Goal: Transaction & Acquisition: Subscribe to service/newsletter

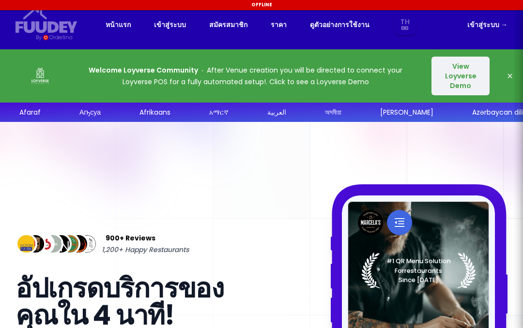
select select "th"
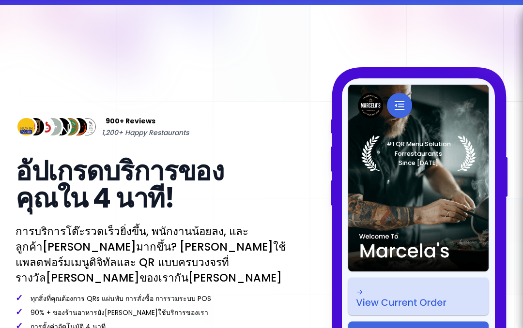
select select "th"
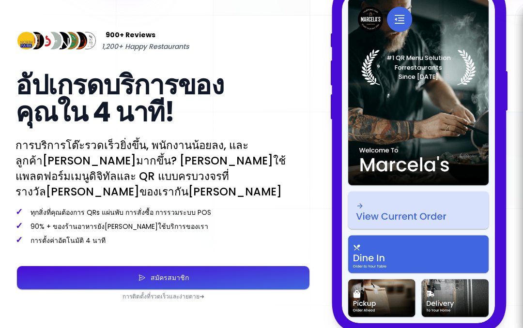
scroll to position [203, 0]
select select "th"
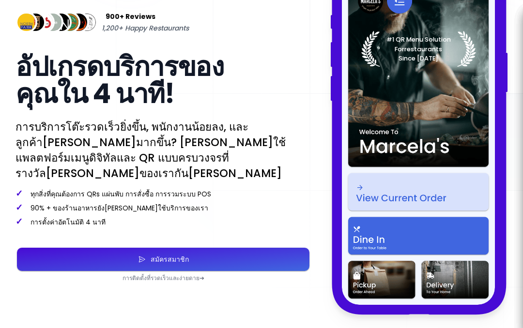
scroll to position [222, 0]
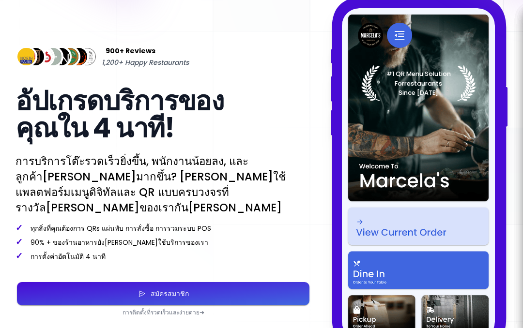
select select "th"
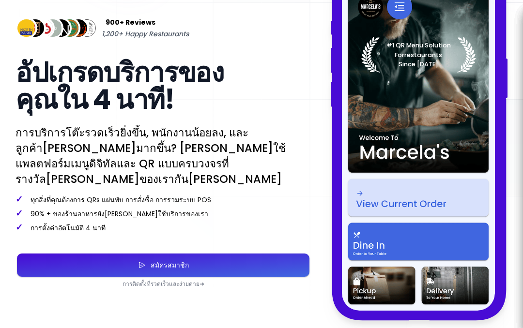
select select "th"
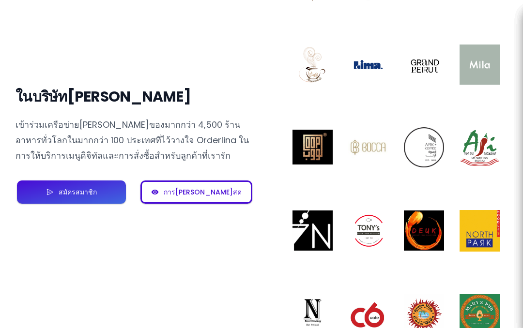
scroll to position [738, 0]
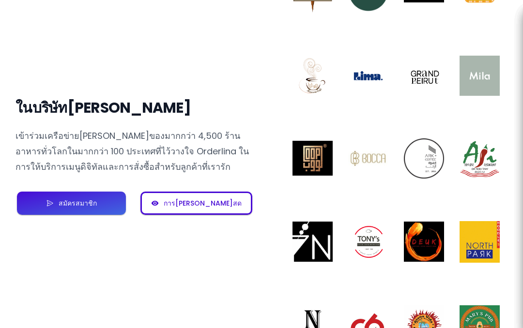
click at [97, 207] on div "การ[PERSON_NAME]สด" at bounding box center [75, 203] width 43 height 7
select select "th"
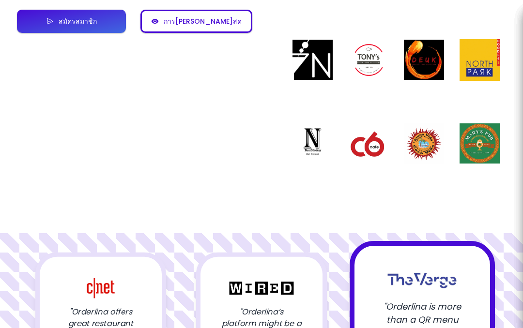
select select "th"
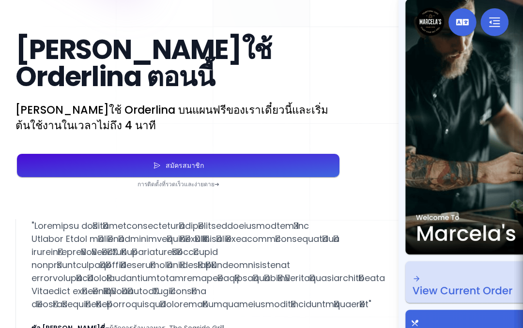
scroll to position [1715, 0]
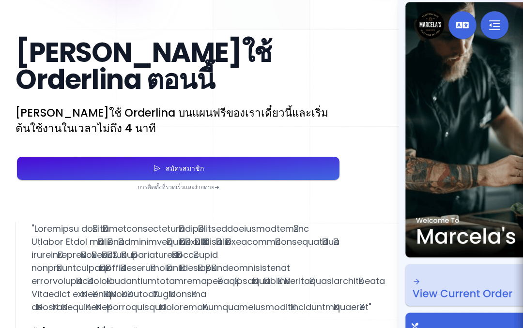
click at [130, 191] on p "การติดตั้งที่รวดเร็วและง่ายดาย ➜" at bounding box center [179, 188] width 326 height 8
click at [144, 189] on p "การติดตั้งที่รวดเร็วและง่ายดาย ➜" at bounding box center [179, 188] width 326 height 8
click at [156, 188] on p "การติดตั้งที่รวดเร็วและง่ายดาย ➜" at bounding box center [179, 188] width 326 height 8
click at [161, 168] on div "สมัครสมาชิก" at bounding box center [182, 168] width 43 height 7
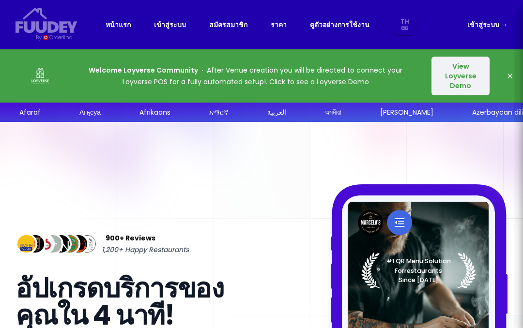
select select "th"
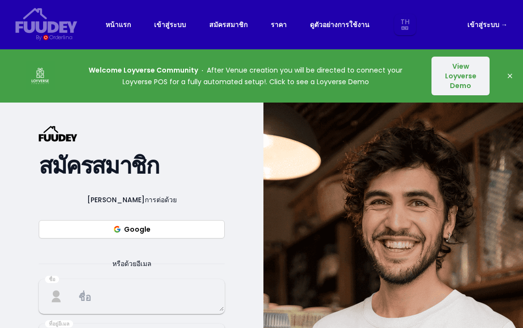
click at [132, 230] on button "Google" at bounding box center [132, 229] width 186 height 18
select select "th"
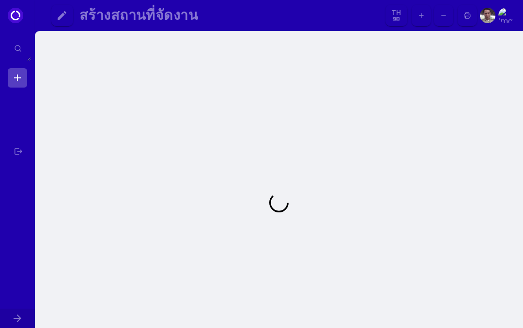
select select "th"
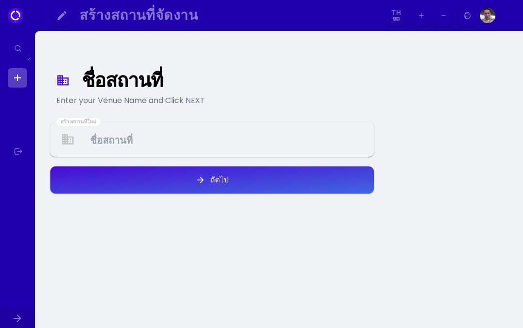
click at [126, 150] on Venue at bounding box center [212, 139] width 322 height 29
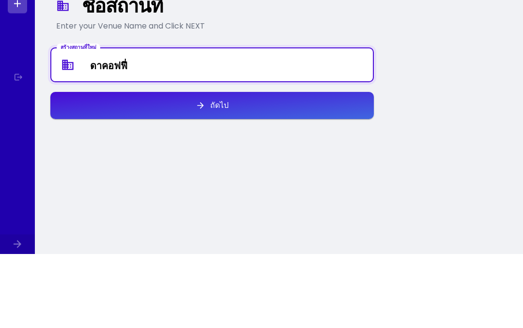
type Venue "ดาคอฟฟี่"
click at [203, 175] on icon "button" at bounding box center [201, 180] width 10 height 10
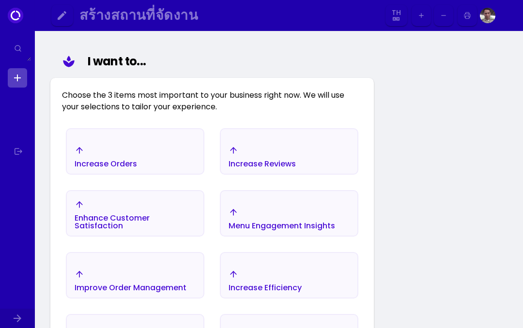
scroll to position [112, 0]
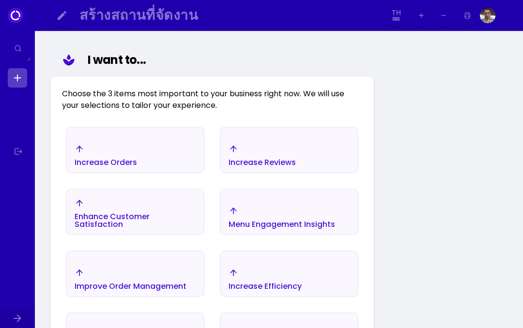
select select "th"
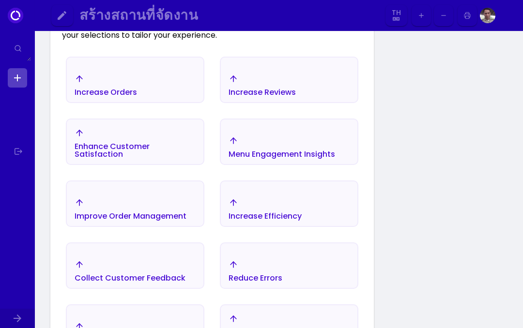
scroll to position [184, 0]
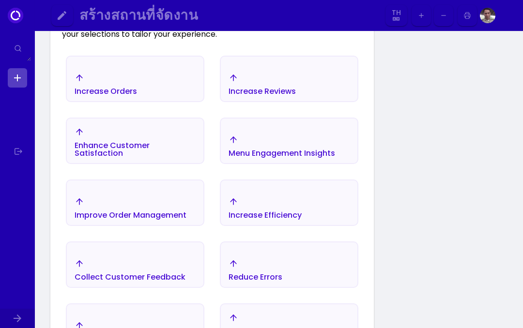
click at [137, 95] on div "Menu Engagement Insights" at bounding box center [106, 92] width 63 height 8
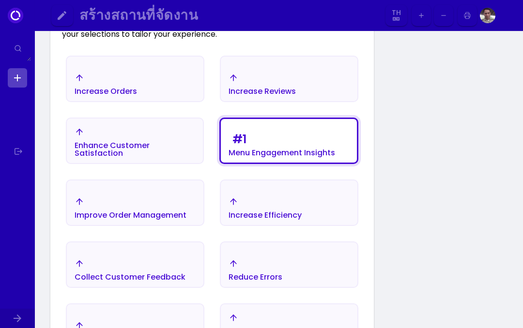
click at [105, 84] on div "Increase Orders" at bounding box center [106, 84] width 63 height 22
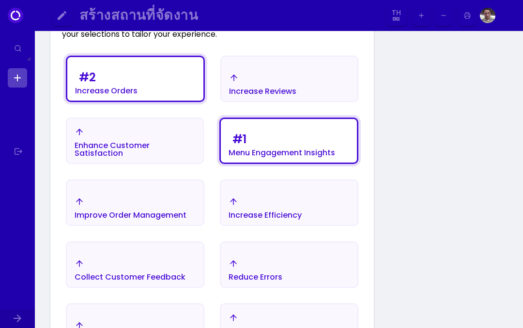
click at [138, 90] on div "Increase Reviews" at bounding box center [106, 91] width 63 height 8
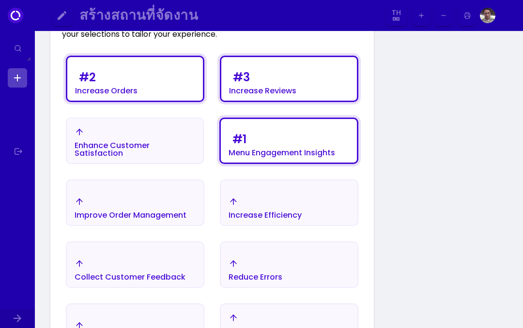
click at [114, 95] on div "Enhance Customer Satisfaction" at bounding box center [106, 91] width 63 height 8
click at [138, 79] on div "# 3 Increase Reviews" at bounding box center [106, 81] width 63 height 27
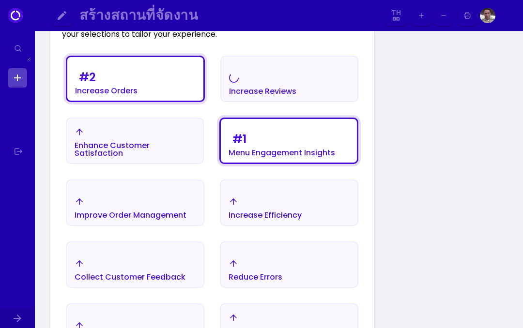
click at [120, 83] on div "# 2 Increase Orders" at bounding box center [106, 81] width 63 height 27
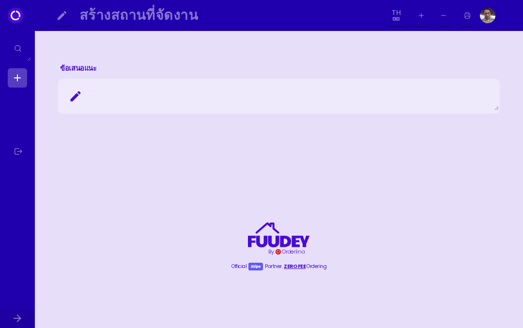
scroll to position [965, 0]
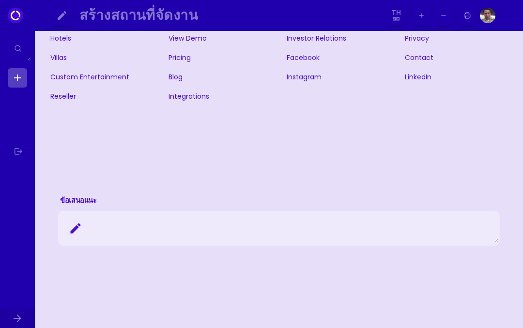
select select "th"
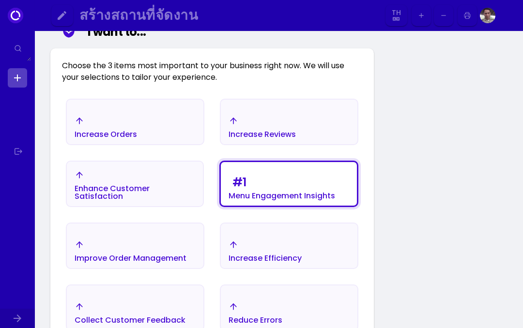
scroll to position [140, 0]
select select "th"
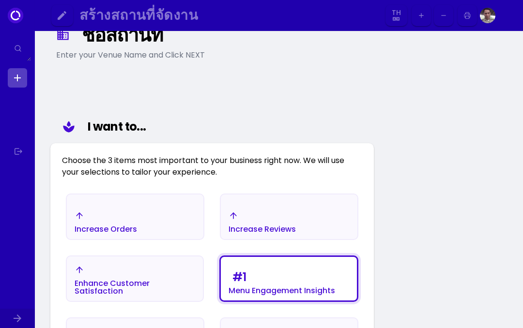
scroll to position [11, 0]
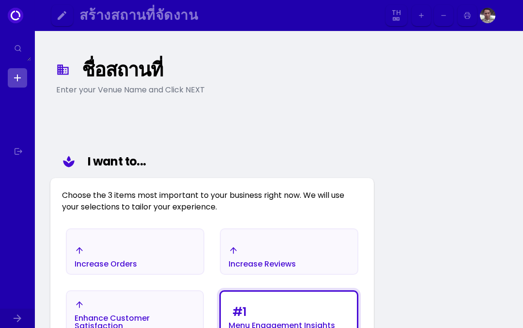
select select "th"
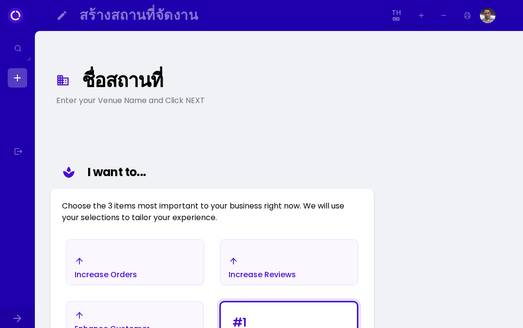
select select "th"
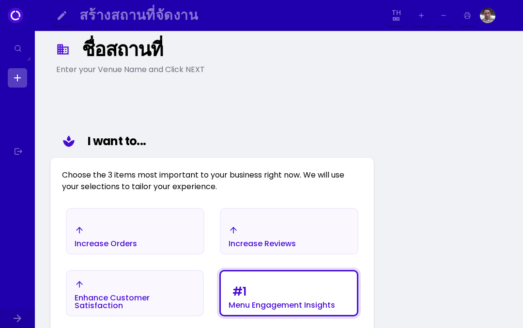
select select "th"
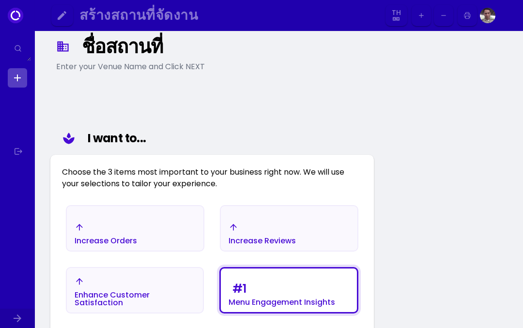
scroll to position [35, 0]
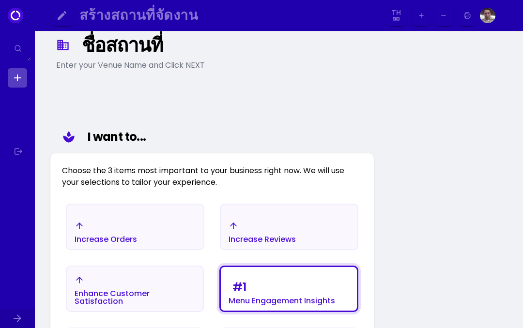
click at [97, 51] on div "ชื่อสถานที่" at bounding box center [223, 44] width 282 height 17
select select "th"
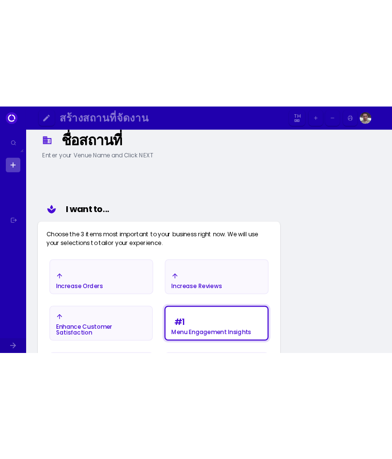
scroll to position [0, 0]
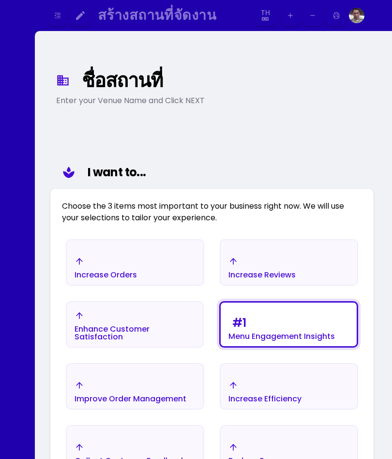
click at [100, 86] on div "ชื่อสถานที่" at bounding box center [223, 80] width 282 height 17
click at [110, 83] on div "ชื่อสถานที่" at bounding box center [223, 80] width 282 height 17
click at [107, 83] on div "ชื่อสถานที่" at bounding box center [223, 80] width 282 height 17
click at [96, 75] on div "ชื่อสถานที่" at bounding box center [223, 80] width 282 height 17
click at [64, 77] on icon at bounding box center [63, 81] width 14 height 14
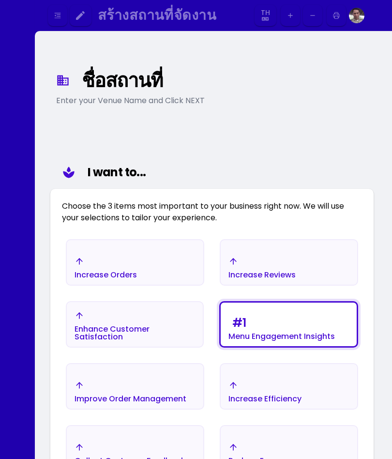
click at [93, 80] on div "ชื่อสถานที่" at bounding box center [223, 80] width 282 height 17
click at [97, 167] on div "I want to..." at bounding box center [223, 172] width 270 height 17
click at [102, 175] on div "I want to..." at bounding box center [223, 172] width 270 height 17
click at [97, 86] on div "ชื่อสถานที่" at bounding box center [223, 80] width 282 height 17
click at [123, 89] on div "ชื่อสถานที่" at bounding box center [223, 80] width 282 height 17
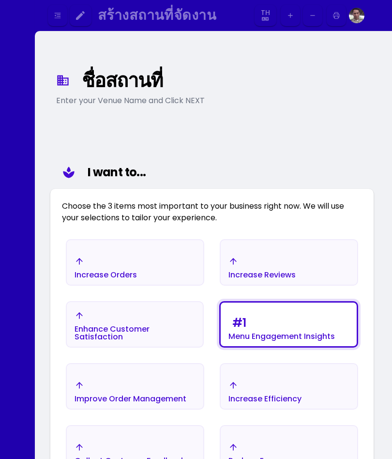
click at [127, 97] on div "Enter your Venue Name and Click NEXT" at bounding box center [212, 101] width 312 height 12
click at [116, 99] on div "Enter your Venue Name and Click NEXT" at bounding box center [212, 101] width 312 height 12
click at [85, 102] on div "Enter your Venue Name and Click NEXT" at bounding box center [212, 101] width 312 height 12
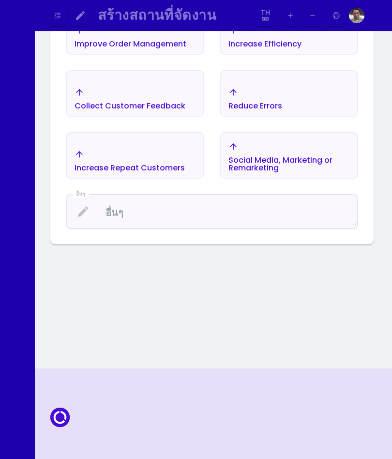
scroll to position [353, 0]
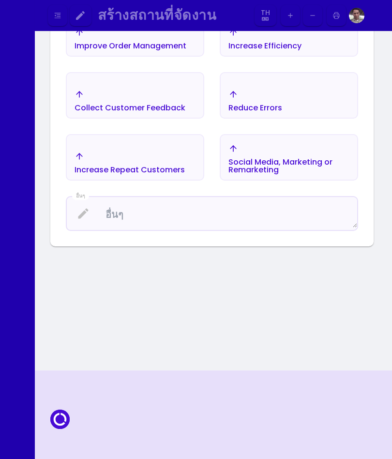
click at [113, 223] on textarea at bounding box center [212, 214] width 291 height 29
click at [92, 284] on div "ชื่อสถานที่ Enter your Venue Name and Click NEXT I want to... Choose the 3 item…" at bounding box center [212, 24] width 339 height 677
click at [118, 221] on textarea at bounding box center [212, 214] width 291 height 29
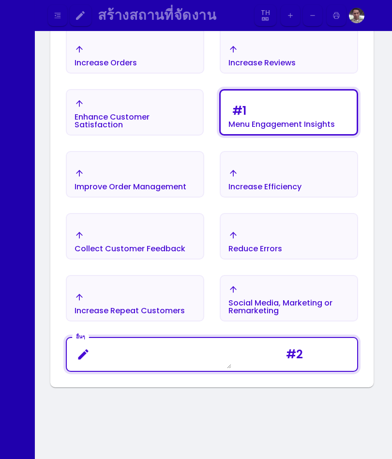
select select "th"
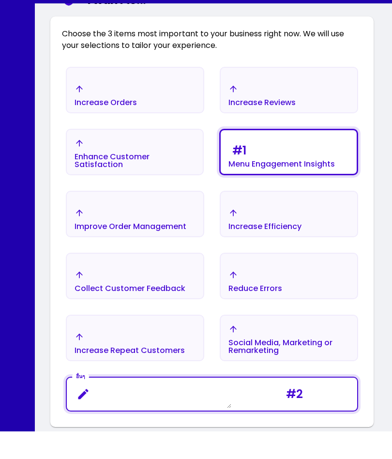
select select "th"
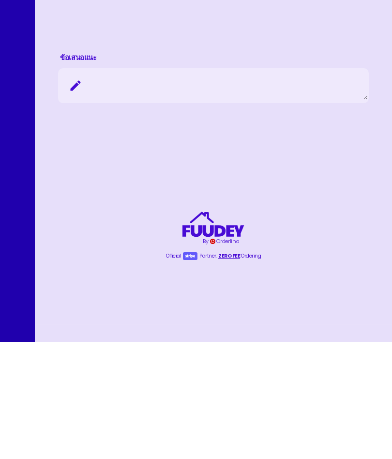
scroll to position [883, 0]
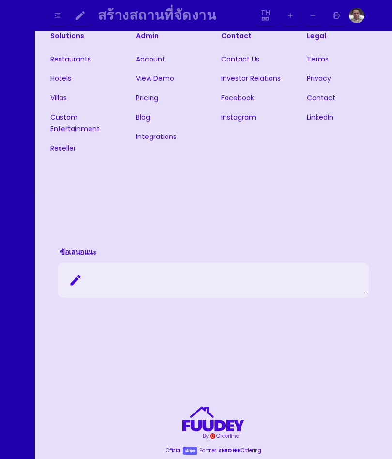
select select "th"
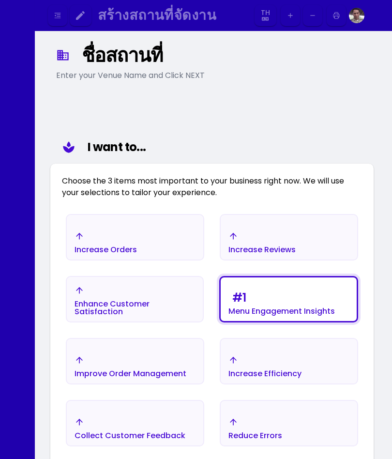
scroll to position [0, 0]
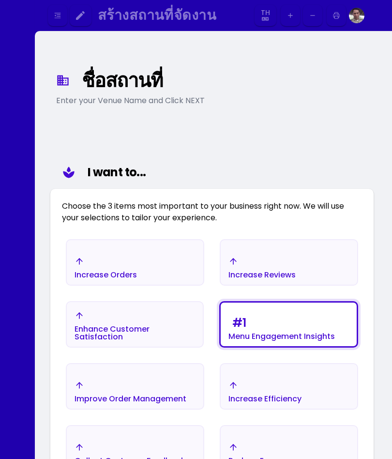
select select "th"
click at [57, 16] on icon "button" at bounding box center [58, 16] width 8 height 8
select select "th"
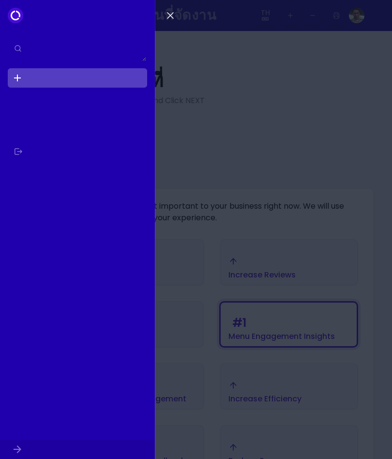
select select "th"
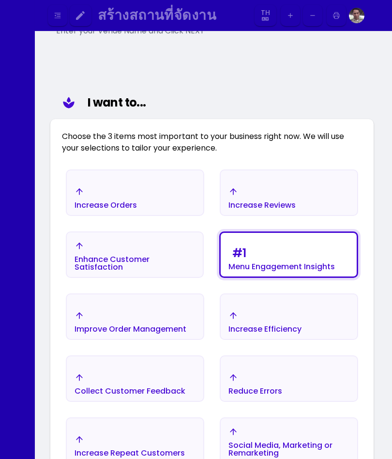
select select "th"
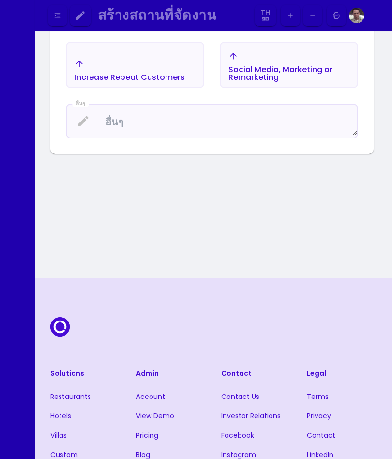
scroll to position [468, 0]
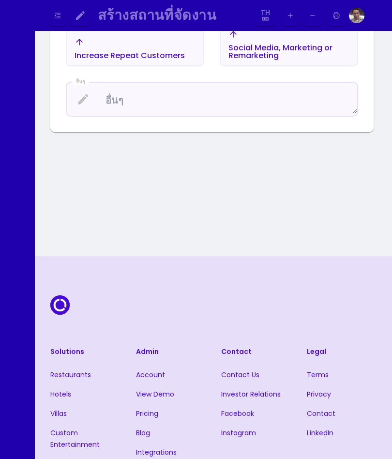
click at [54, 313] on icon at bounding box center [59, 305] width 19 height 19
click at [51, 305] on icon at bounding box center [59, 305] width 19 height 19
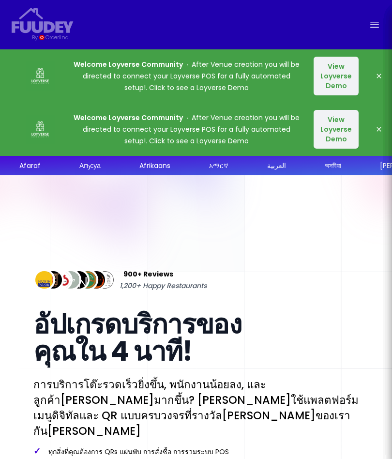
click at [125, 78] on p "Welcome Loyverse Community After Venue creation you will be directed to connect…" at bounding box center [187, 76] width 226 height 35
click at [137, 85] on p "Welcome Loyverse Community After Venue creation you will be directed to connect…" at bounding box center [187, 76] width 226 height 35
click at [135, 88] on p "Welcome Loyverse Community After Venue creation you will be directed to connect…" at bounding box center [187, 76] width 226 height 35
click at [160, 138] on p "Welcome Loyverse Community After Venue creation you will be directed to connect…" at bounding box center [187, 129] width 226 height 35
click at [159, 137] on p "Welcome Loyverse Community After Venue creation you will be directed to connect…" at bounding box center [187, 129] width 226 height 35
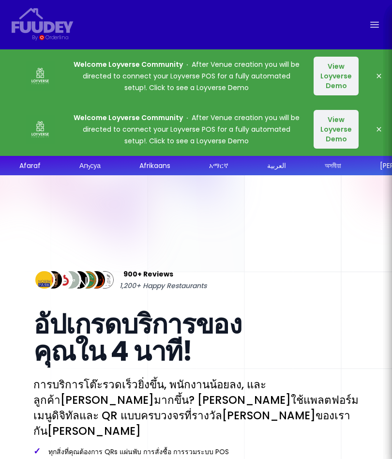
click at [141, 105] on div "Welcome Loyverse Community After Venue creation you will be directed to connect…" at bounding box center [196, 129] width 392 height 53
click at [132, 66] on strong "Welcome Loyverse Community" at bounding box center [128, 65] width 109 height 10
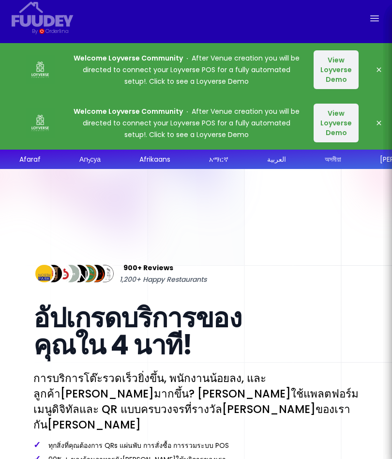
scroll to position [5, 0]
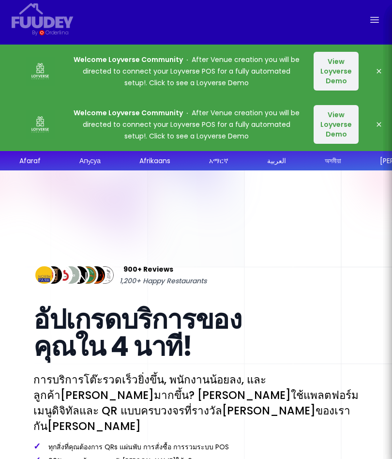
click at [377, 127] on icon "button" at bounding box center [379, 125] width 8 height 8
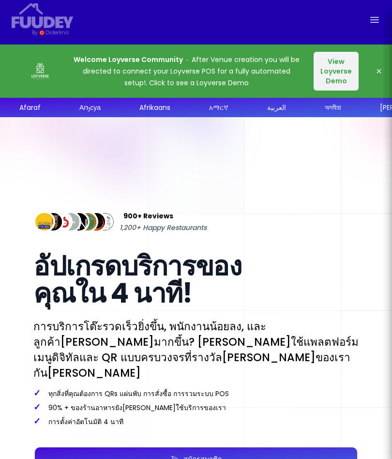
click at [78, 72] on p "Welcome Loyverse Community After Venue creation you will be directed to connect…" at bounding box center [187, 71] width 226 height 35
click at [77, 72] on p "Welcome Loyverse Community After Venue creation you will be directed to connect…" at bounding box center [187, 71] width 226 height 35
click at [378, 70] on icon "button" at bounding box center [379, 71] width 8 height 8
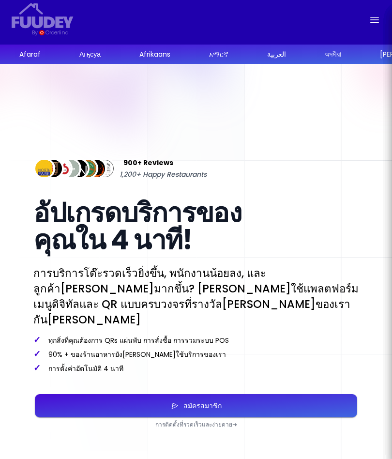
click at [372, 19] on icon "Global" at bounding box center [375, 19] width 8 height 5
select select "th"
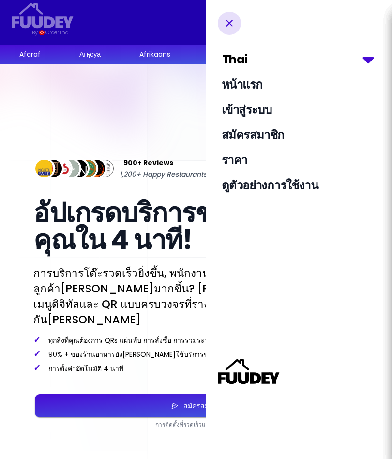
click at [281, 114] on link "เข้าสู่ระบบ" at bounding box center [299, 109] width 174 height 21
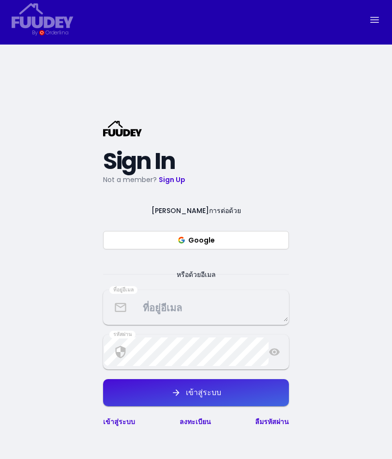
click at [202, 427] on link "ลงทะเบียน" at bounding box center [195, 422] width 31 height 10
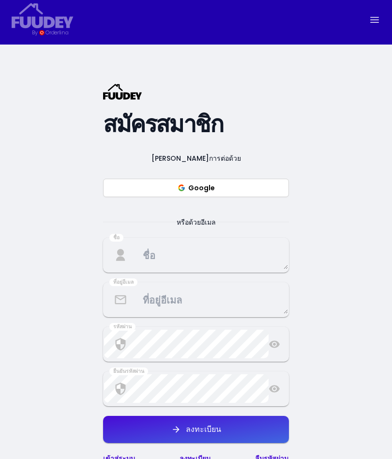
click at [184, 197] on button "Google" at bounding box center [196, 188] width 186 height 18
select select "th"
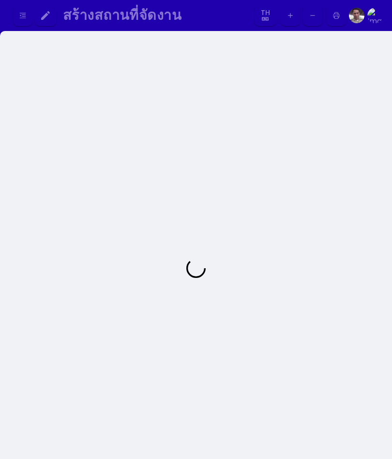
select select "th"
click at [357, 19] on img at bounding box center [357, 16] width 16 height 16
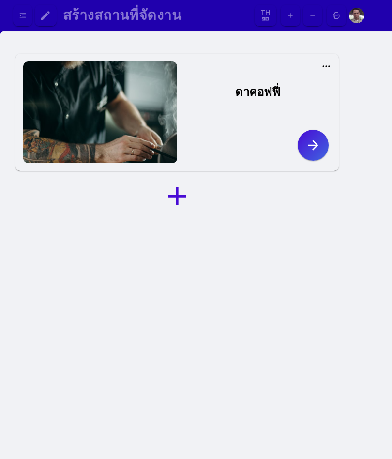
click at [356, 19] on img at bounding box center [357, 16] width 16 height 16
click at [361, 20] on img at bounding box center [357, 16] width 16 height 16
click at [359, 19] on img at bounding box center [357, 16] width 16 height 16
click at [330, 65] on icon at bounding box center [327, 67] width 10 height 10
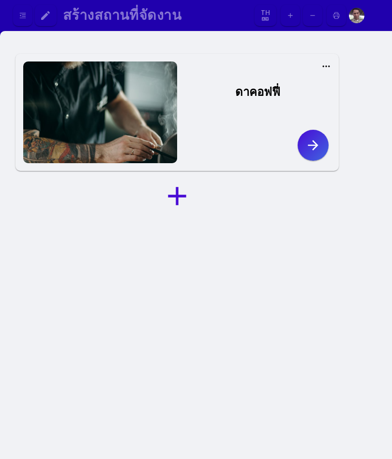
select select "th"
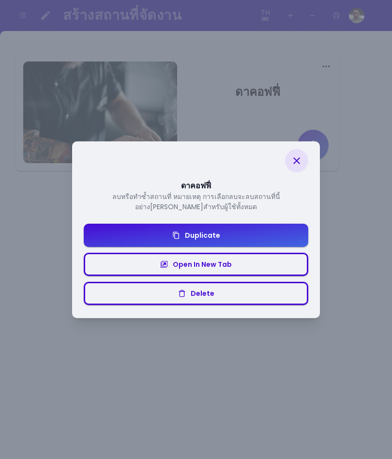
click at [276, 297] on button "Delete" at bounding box center [196, 293] width 225 height 23
select select "th"
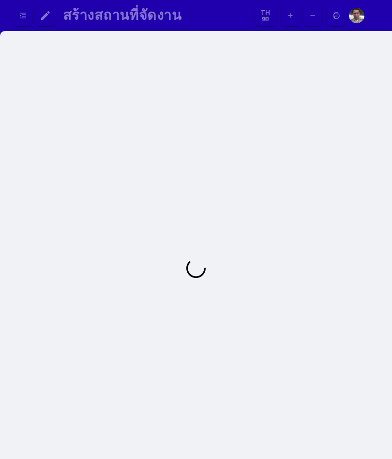
click at [17, 13] on button "button" at bounding box center [22, 16] width 19 height 22
select select "th"
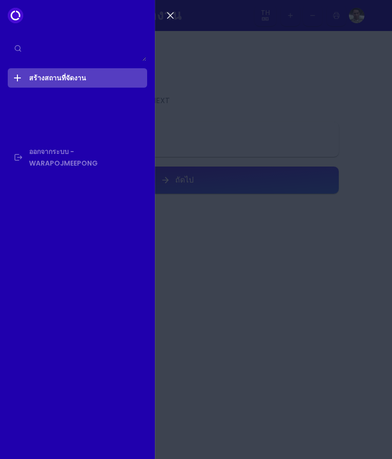
select select "th"
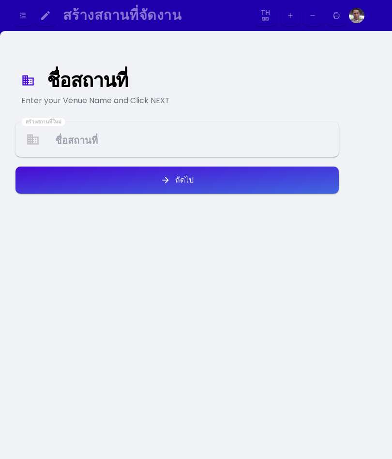
click at [358, 18] on img at bounding box center [357, 16] width 16 height 16
click at [357, 15] on img at bounding box center [357, 16] width 16 height 16
click at [356, 11] on img at bounding box center [357, 16] width 16 height 16
click at [43, 18] on icon "button" at bounding box center [45, 15] width 9 height 9
click at [22, 18] on icon "button" at bounding box center [23, 15] width 6 height 5
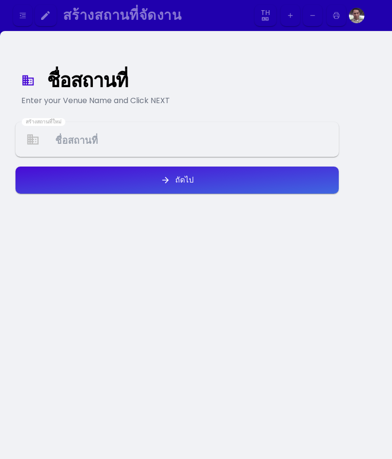
select select "th"
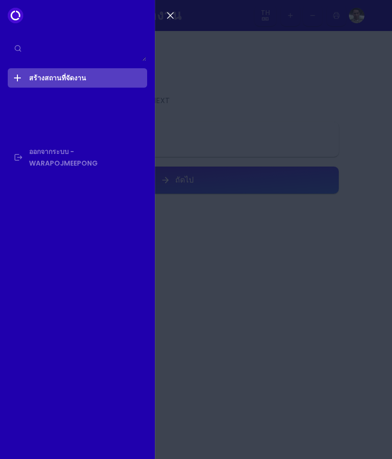
click at [13, 46] on textarea at bounding box center [78, 49] width 138 height 26
click at [165, 17] on icon "button" at bounding box center [171, 16] width 12 height 12
select select "th"
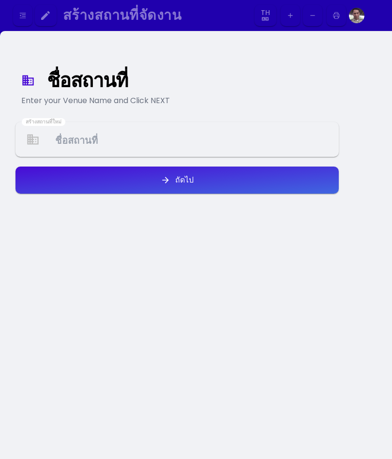
click at [166, 177] on icon "button" at bounding box center [166, 180] width 10 height 10
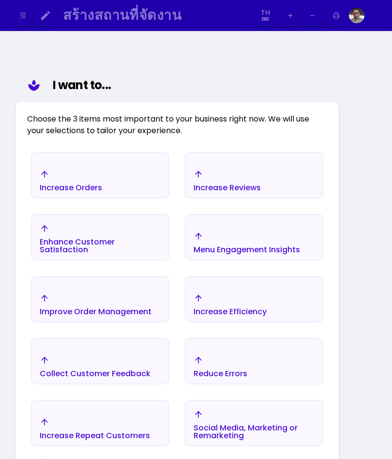
scroll to position [112, 0]
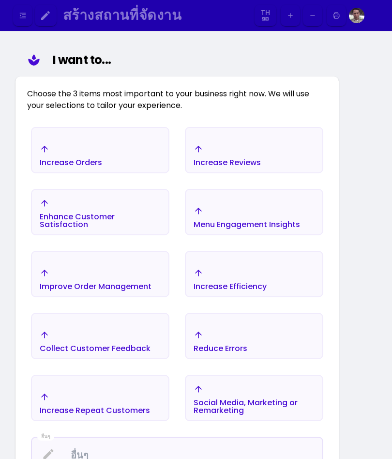
click at [362, 66] on div "ชื่อสถานที่ Enter your Venue Name and Click NEXT I want to... Choose the 3 item…" at bounding box center [196, 265] width 392 height 693
click at [358, 59] on div "ชื่อสถานที่ Enter your Venue Name and Click NEXT I want to... Choose the 3 item…" at bounding box center [196, 265] width 392 height 693
click at [359, 15] on img at bounding box center [357, 16] width 16 height 16
click at [357, 19] on img at bounding box center [357, 16] width 16 height 16
click at [358, 17] on img at bounding box center [357, 16] width 16 height 16
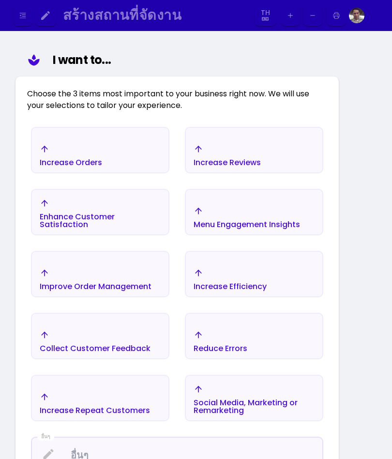
scroll to position [5, 0]
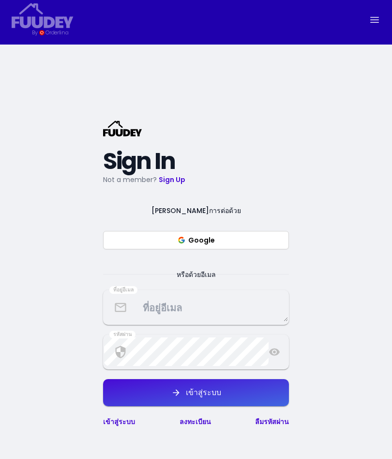
click at [158, 322] on textarea at bounding box center [196, 307] width 184 height 29
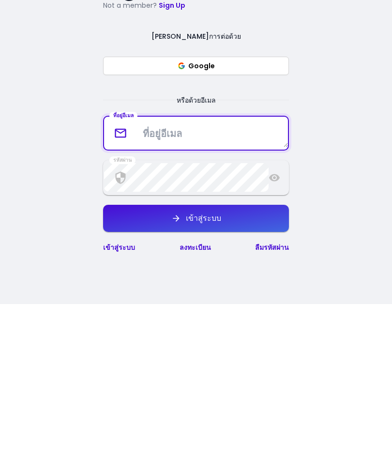
click at [199, 398] on link "ลงทะเบียน" at bounding box center [195, 403] width 31 height 10
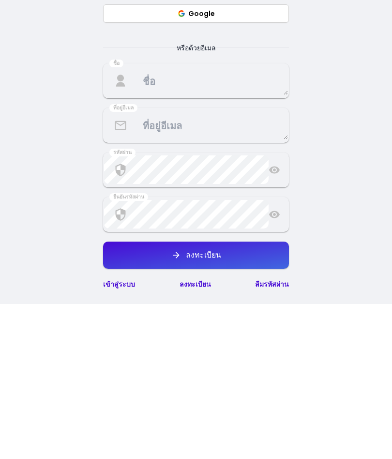
scroll to position [179, 0]
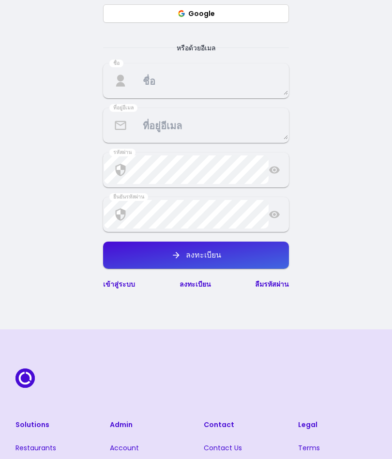
click at [193, 289] on link "ลงทะเบียน" at bounding box center [195, 285] width 31 height 10
click at [117, 289] on link "เข้าสู่ระบบ" at bounding box center [119, 285] width 32 height 10
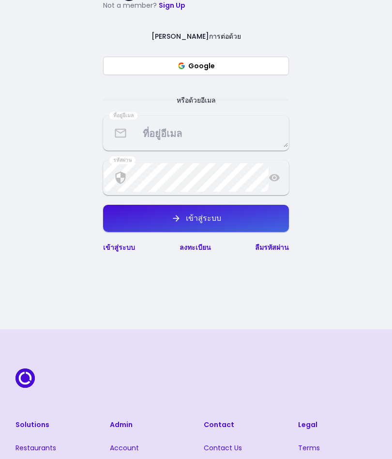
click at [207, 147] on textarea at bounding box center [196, 133] width 184 height 29
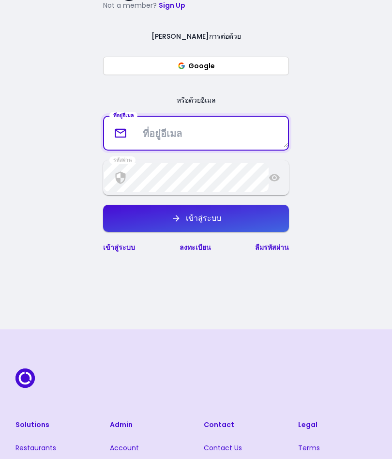
scroll to position [179, 0]
type textarea "[EMAIL_ADDRESS][DOMAIN_NAME]"
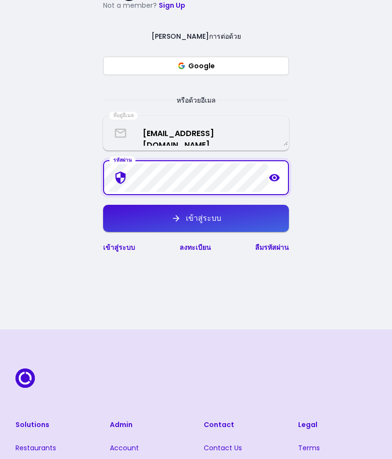
click at [275, 182] on icon at bounding box center [274, 177] width 11 height 7
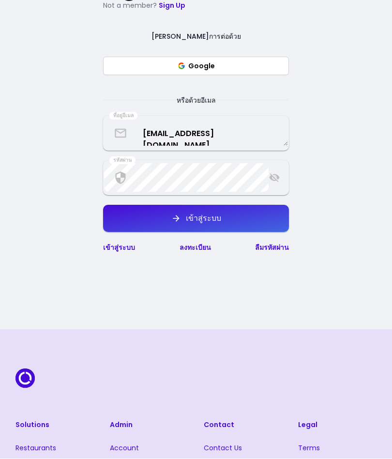
scroll to position [179, 0]
click at [245, 232] on button "เข้าสู่ระบบ" at bounding box center [196, 218] width 186 height 27
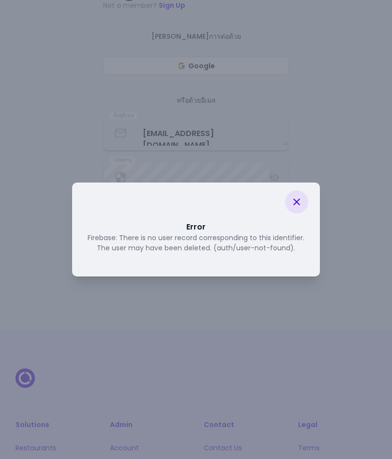
click at [301, 203] on icon at bounding box center [297, 202] width 12 height 12
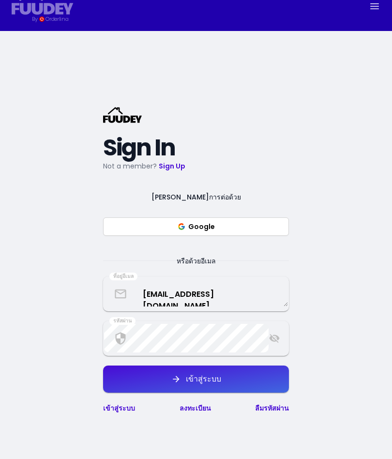
scroll to position [19, 0]
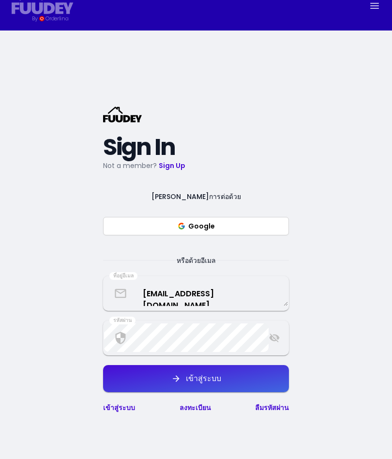
click at [172, 171] on link "Sign Up" at bounding box center [172, 166] width 27 height 10
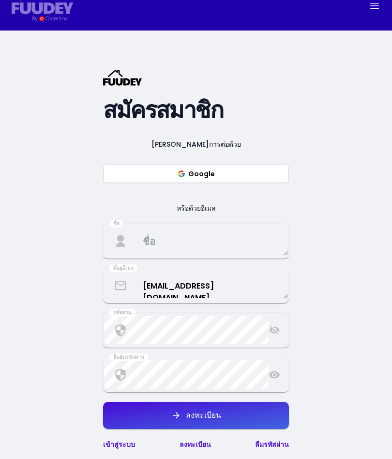
click at [236, 429] on button "ลงทะเบียน" at bounding box center [196, 415] width 186 height 27
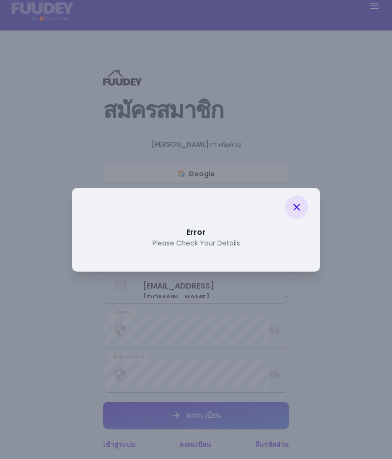
click at [302, 204] on icon at bounding box center [297, 208] width 12 height 12
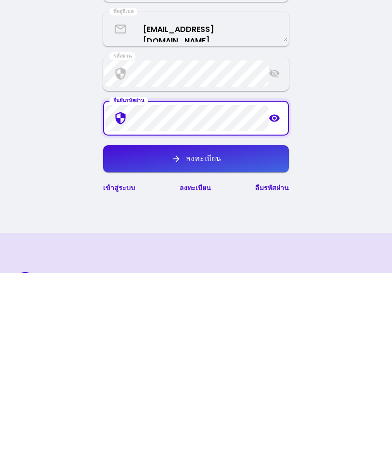
scroll to position [276, 0]
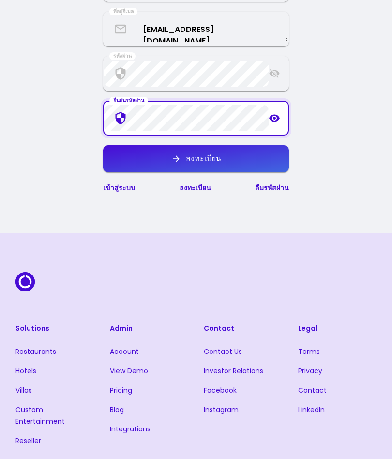
click at [116, 193] on link "เข้าสู่ระบบ" at bounding box center [119, 188] width 32 height 10
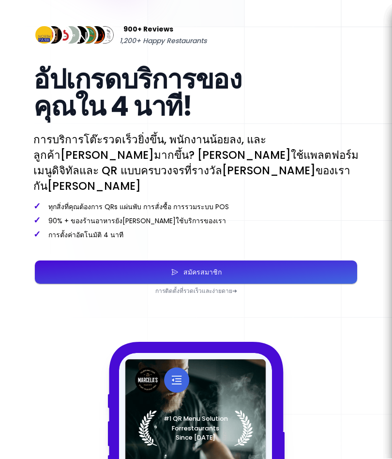
scroll to position [136, 0]
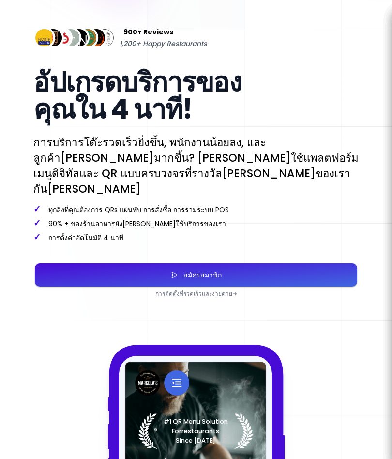
click at [226, 264] on button "สมัครสมาชิก" at bounding box center [196, 275] width 323 height 23
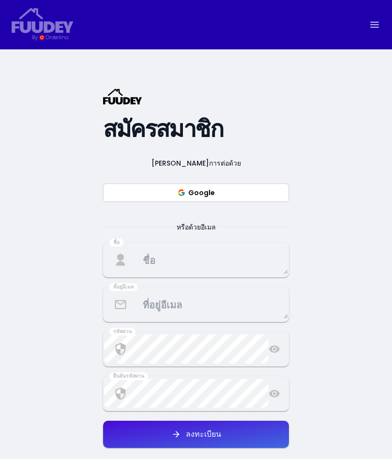
click at [204, 233] on span "หรือด้วยอีเมล" at bounding box center [196, 227] width 63 height 12
click at [202, 233] on span "หรือด้วยอีเมล" at bounding box center [196, 227] width 63 height 12
click at [203, 233] on span "หรือด้วยอีเมล" at bounding box center [196, 227] width 63 height 12
click at [204, 233] on span "หรือด้วยอีเมล" at bounding box center [196, 227] width 63 height 12
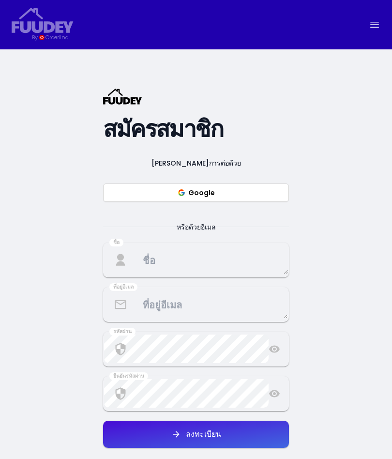
click at [205, 233] on span "หรือด้วยอีเมล" at bounding box center [196, 227] width 63 height 12
click at [189, 233] on span "หรือด้วยอีเมล" at bounding box center [196, 227] width 63 height 12
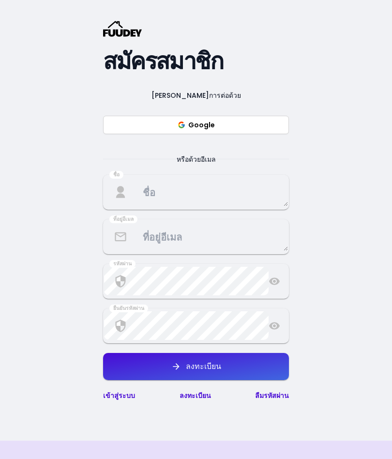
scroll to position [67, 0]
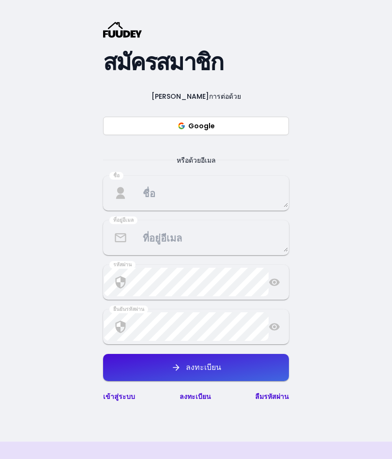
click at [200, 252] on textarea at bounding box center [196, 237] width 184 height 29
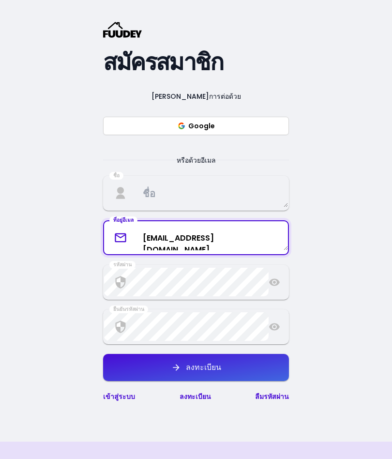
type textarea "[EMAIL_ADDRESS][DOMAIN_NAME]"
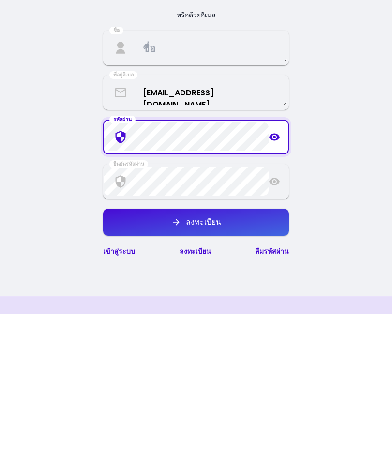
scroll to position [212, 0]
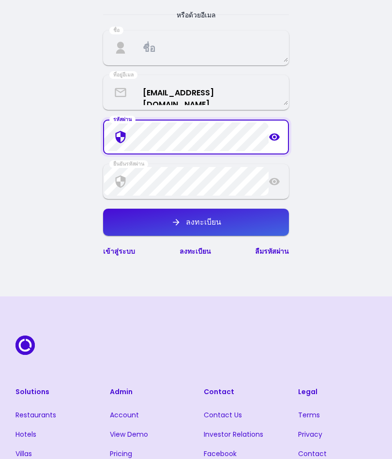
click at [273, 141] on icon at bounding box center [274, 136] width 11 height 7
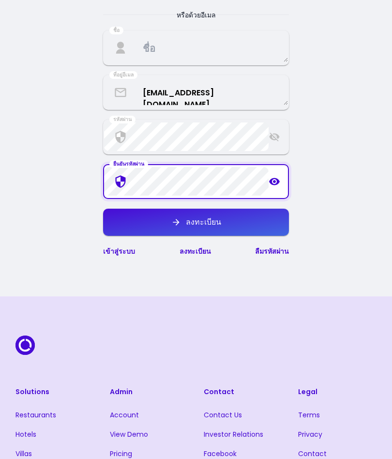
click at [273, 188] on icon at bounding box center [275, 182] width 12 height 12
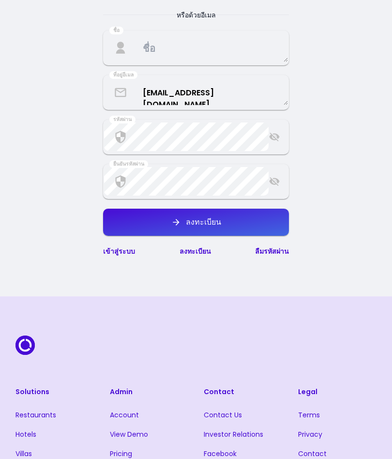
click at [246, 236] on button "ลงทะเบียน" at bounding box center [196, 222] width 186 height 27
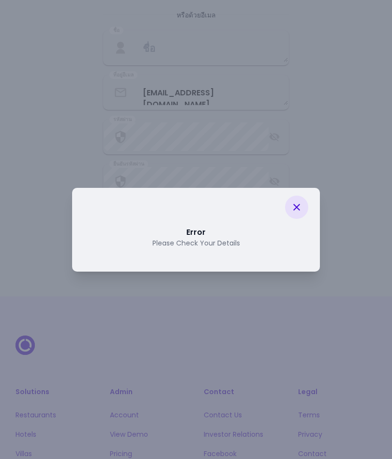
click at [295, 211] on icon at bounding box center [297, 207] width 7 height 7
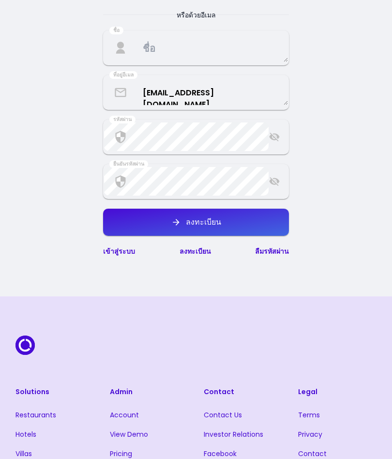
click at [276, 256] on link "ลืมรหัสผ่าน" at bounding box center [272, 252] width 34 height 10
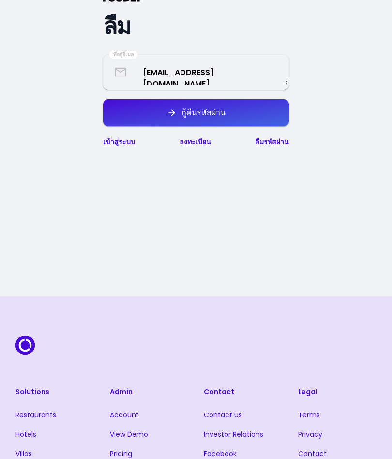
click at [198, 147] on link "ลงทะเบียน" at bounding box center [195, 142] width 31 height 10
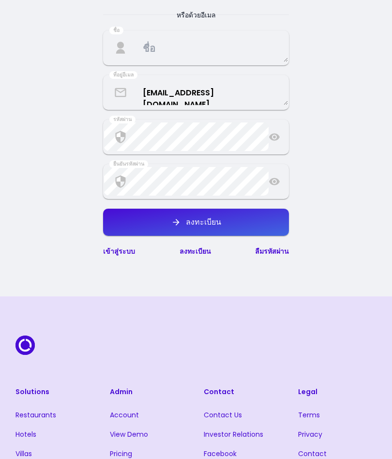
click at [198, 256] on link "ลงทะเบียน" at bounding box center [195, 252] width 31 height 10
click at [208, 226] on div "ลงทะเบียน" at bounding box center [201, 223] width 40 height 8
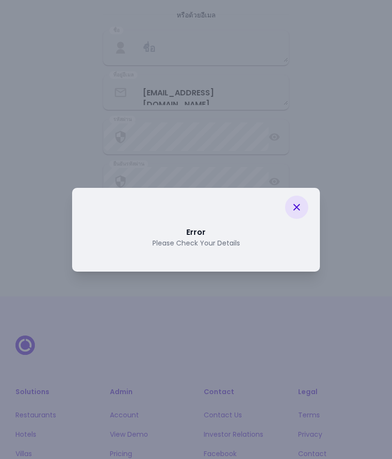
click at [302, 213] on icon at bounding box center [297, 208] width 12 height 12
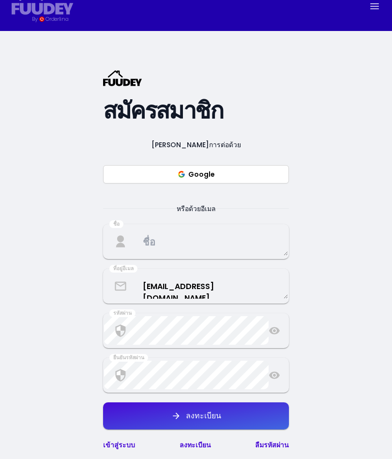
scroll to position [0, 0]
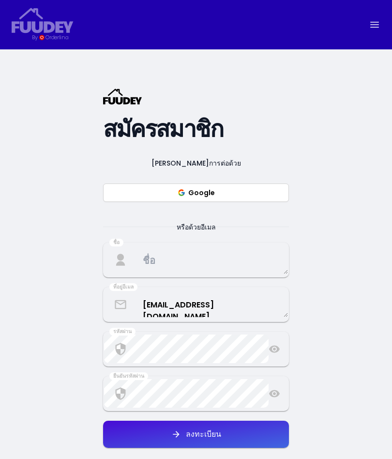
click at [196, 202] on button "Google" at bounding box center [196, 193] width 186 height 18
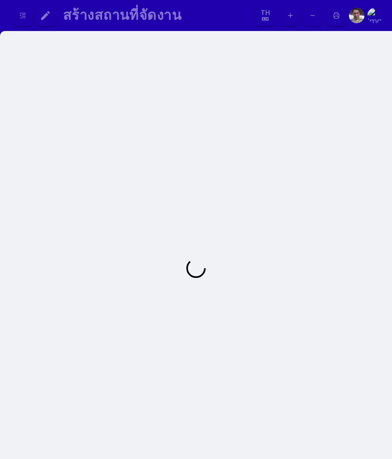
select select "th"
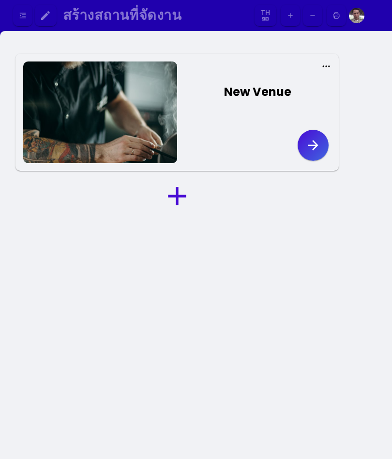
click at [310, 144] on icon "button" at bounding box center [314, 146] width 16 height 16
select select "th"
